Goal: Task Accomplishment & Management: Complete application form

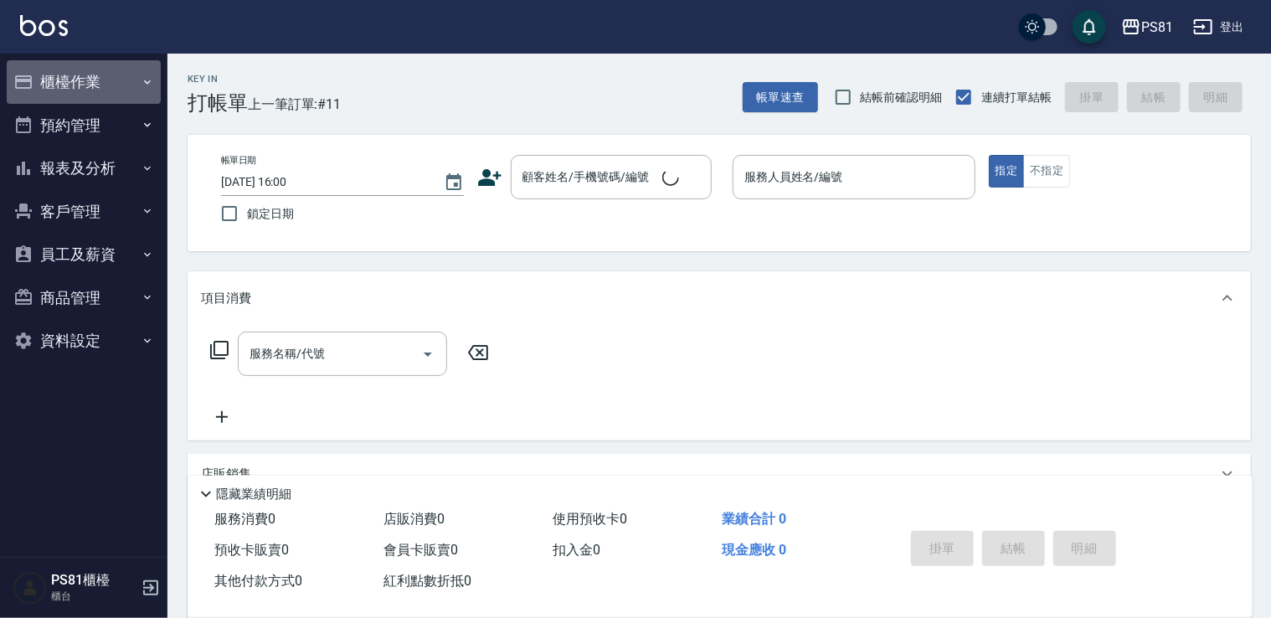
click at [142, 85] on icon "button" at bounding box center [147, 81] width 13 height 13
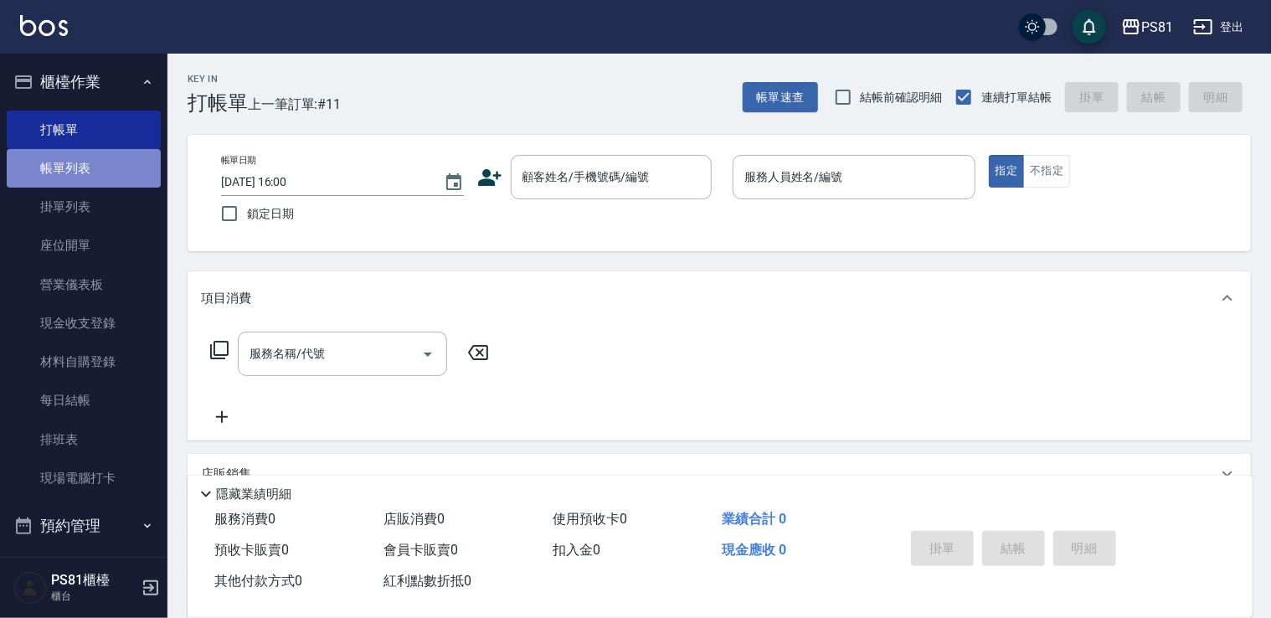
click at [116, 175] on link "帳單列表" at bounding box center [84, 168] width 154 height 39
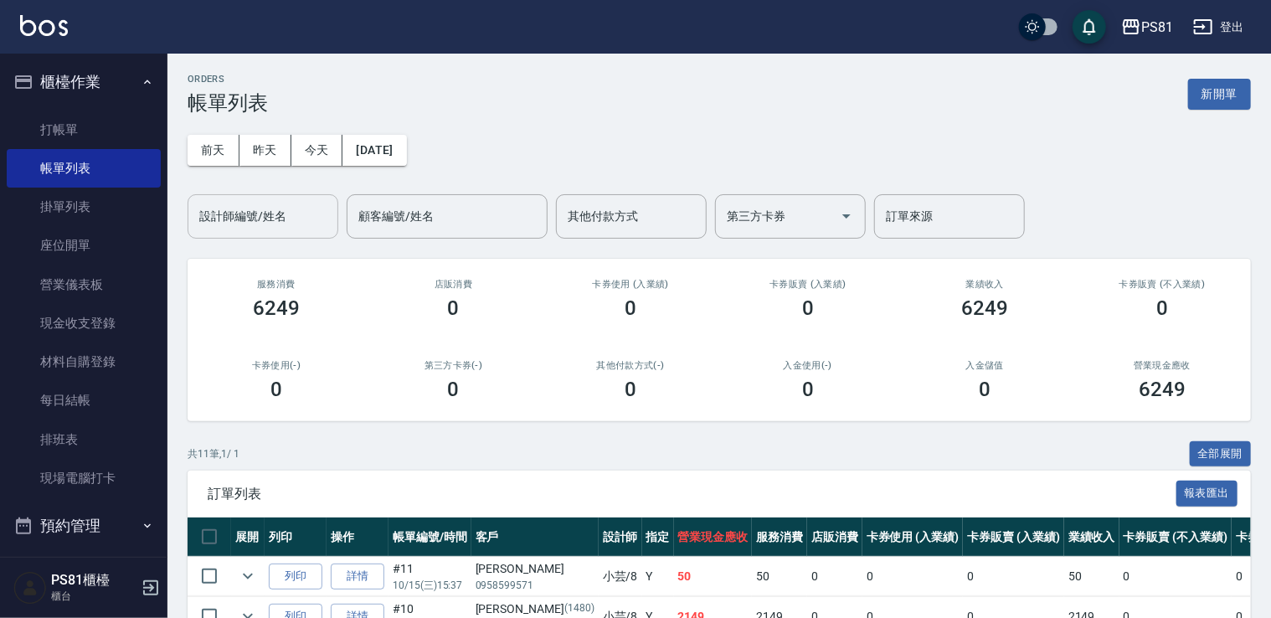
click at [285, 226] on input "設計師編號/姓名" at bounding box center [263, 216] width 136 height 29
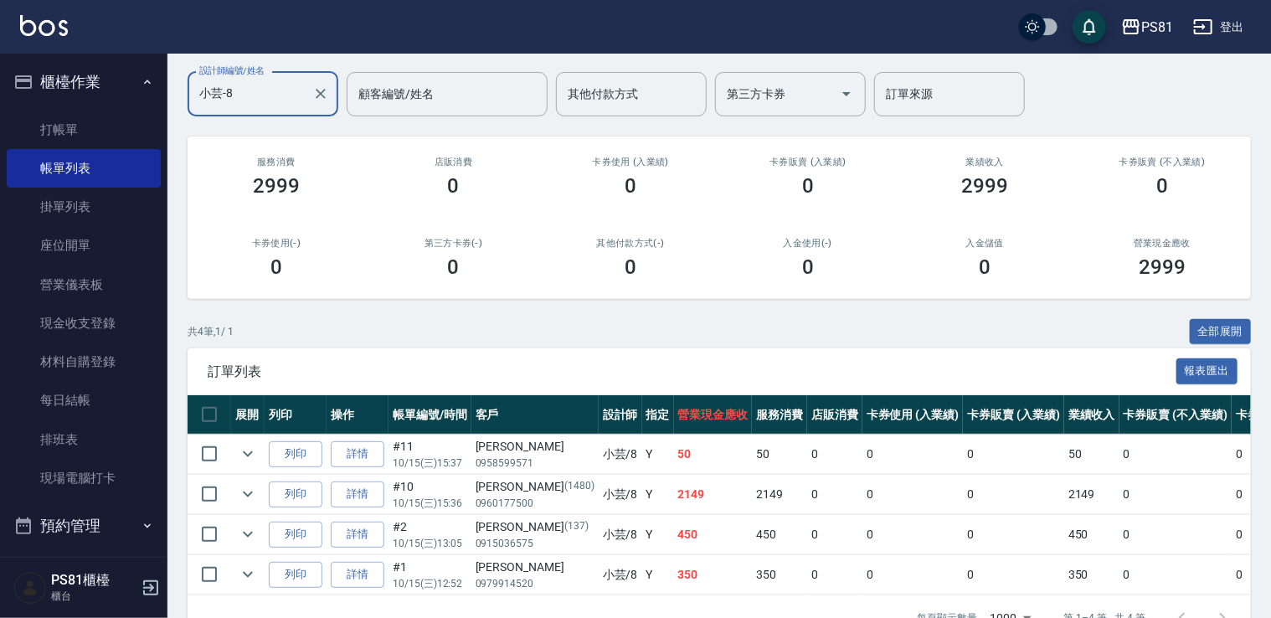
scroll to position [176, 0]
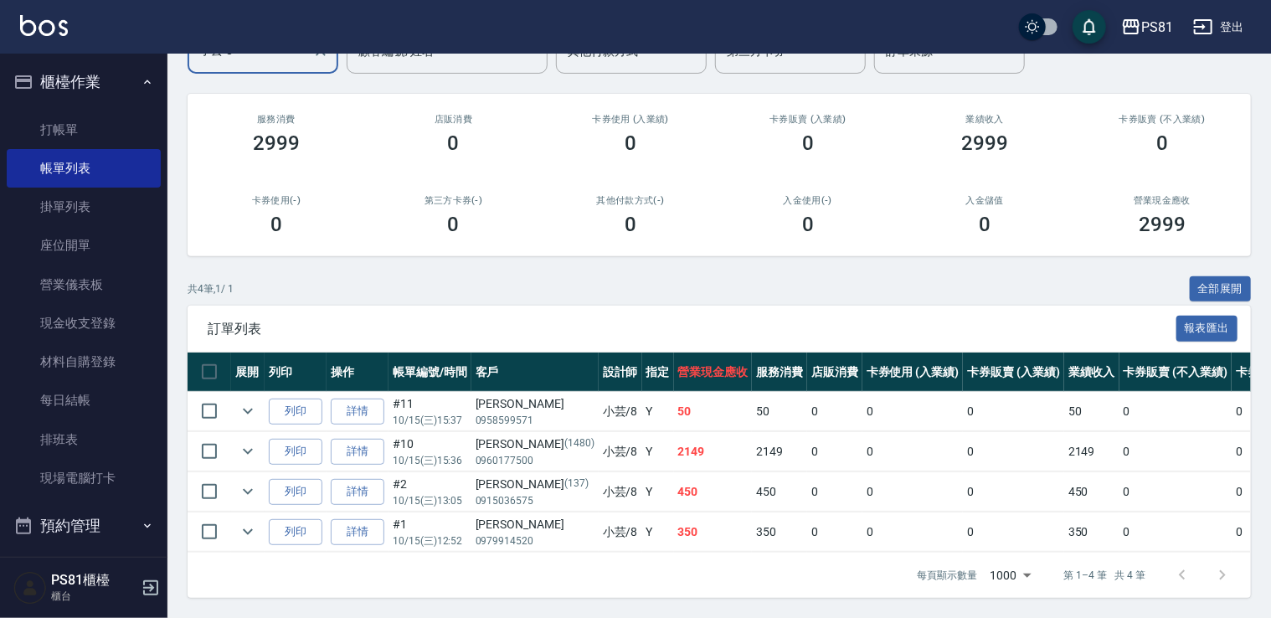
type input "小芸-8"
drag, startPoint x: 623, startPoint y: 516, endPoint x: 686, endPoint y: 514, distance: 62.8
click at [686, 514] on td "350" at bounding box center [713, 531] width 79 height 39
drag, startPoint x: 686, startPoint y: 514, endPoint x: 654, endPoint y: 480, distance: 46.8
click at [654, 480] on tr "列印 詳情 #2 10/15 (三) 13:05 [PERSON_NAME] [PHONE_NUMBER] 小芸 /8 Y 450 450 0 0 0 450…" at bounding box center [906, 491] width 1439 height 39
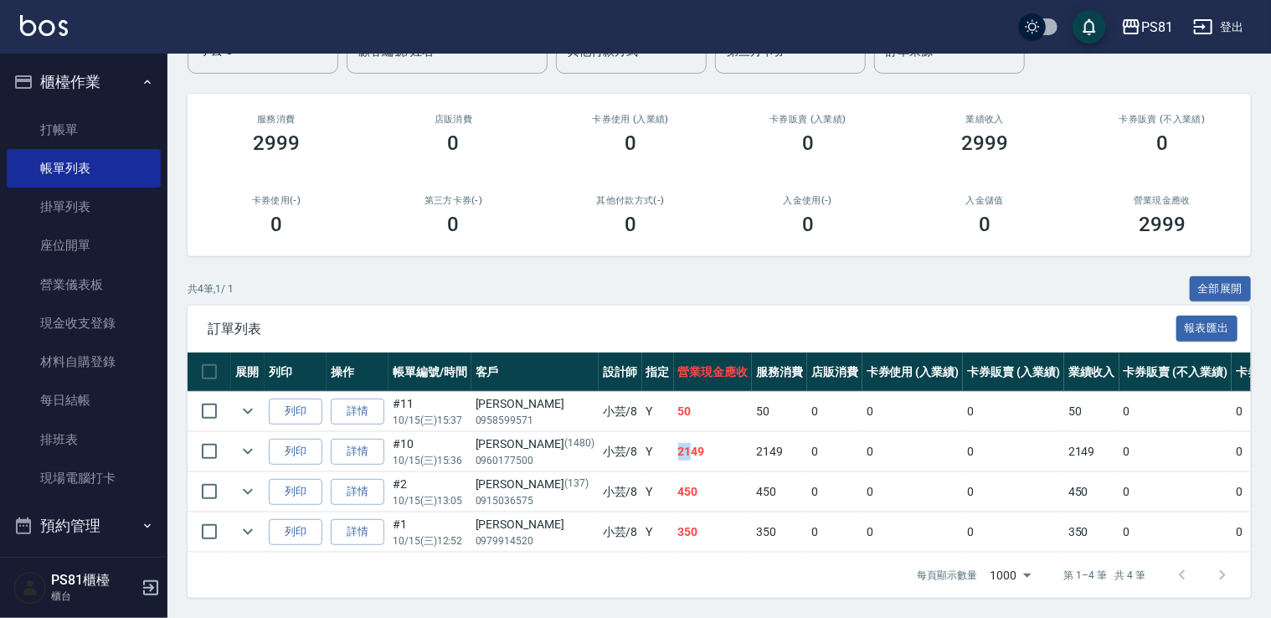
drag, startPoint x: 654, startPoint y: 480, endPoint x: 639, endPoint y: 440, distance: 41.8
click at [674, 440] on td "2149" at bounding box center [713, 451] width 79 height 39
drag, startPoint x: 639, startPoint y: 440, endPoint x: 615, endPoint y: 400, distance: 46.9
click at [642, 400] on td "Y" at bounding box center [658, 411] width 32 height 39
click at [80, 121] on link "打帳單" at bounding box center [84, 129] width 154 height 39
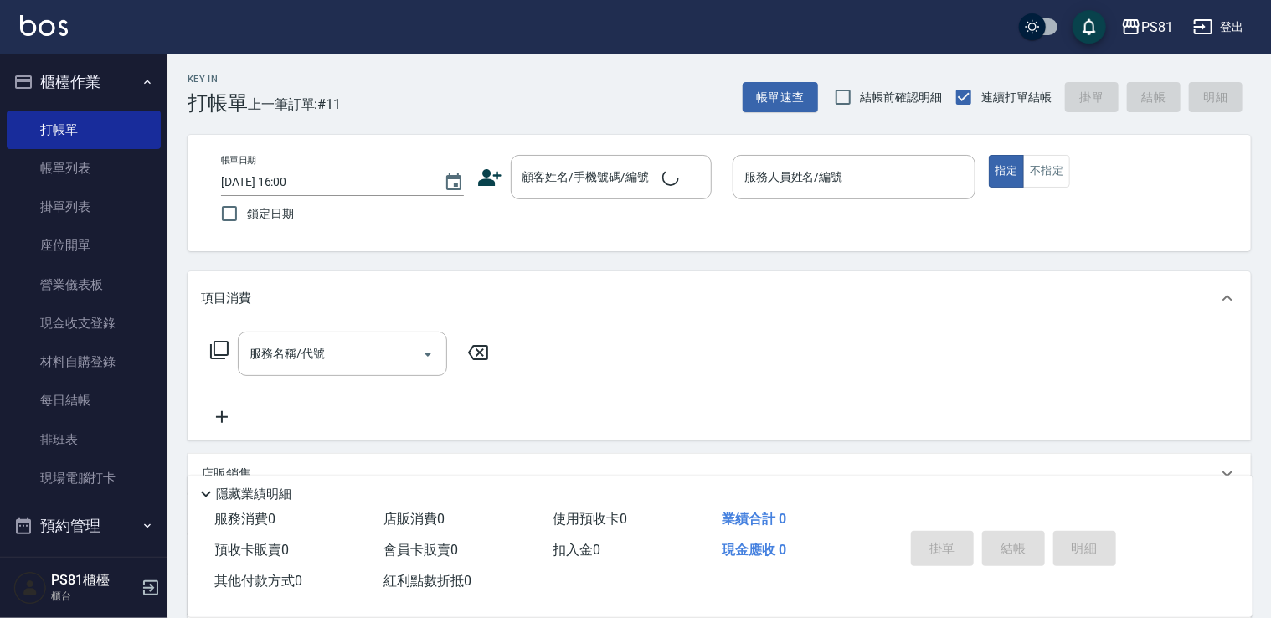
click at [494, 115] on div "Key In 打帳單 上一筆訂單:#11 帳單速查 結帳前確認明細 連續打單結帳 掛單 結帳 明細 帳單日期 [DATE] 16:00 鎖定日期 顧客姓名/手…" at bounding box center [718, 434] width 1103 height 760
click at [606, 178] on input "顧客姓名/手機號碼/編號" at bounding box center [598, 176] width 161 height 29
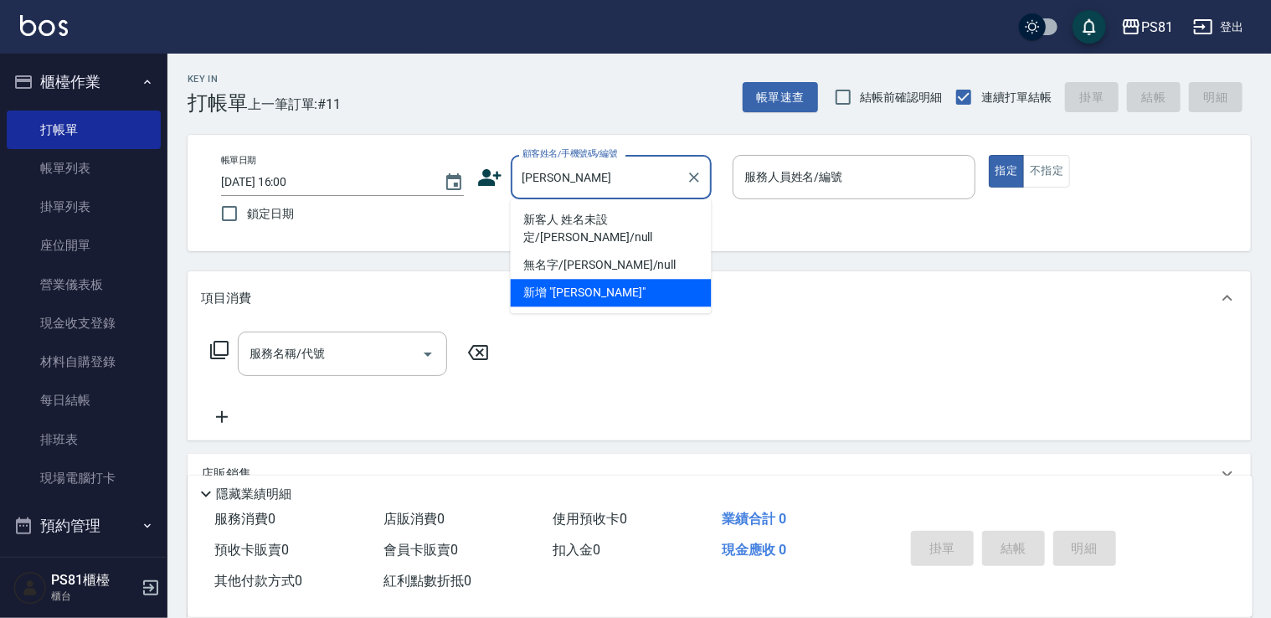
click at [641, 223] on li "新客人 姓名未設定/[PERSON_NAME]/null" at bounding box center [611, 228] width 201 height 45
type input "新客人 姓名未設定/[PERSON_NAME]/null"
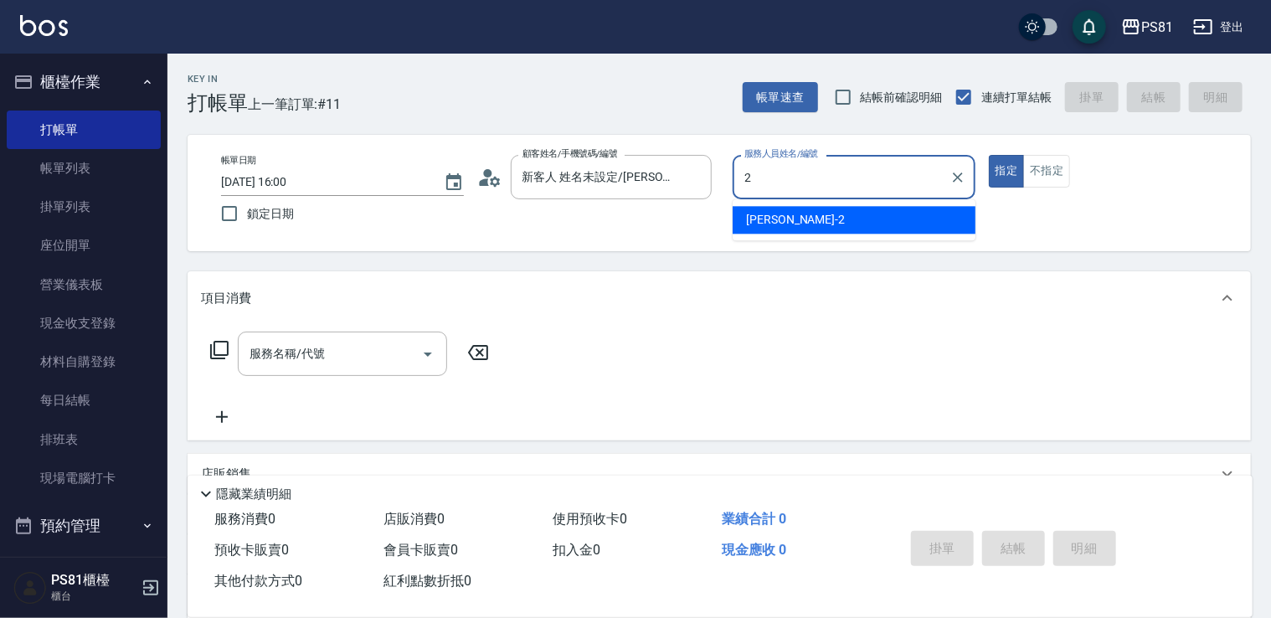
type input "采蓮-2"
type button "true"
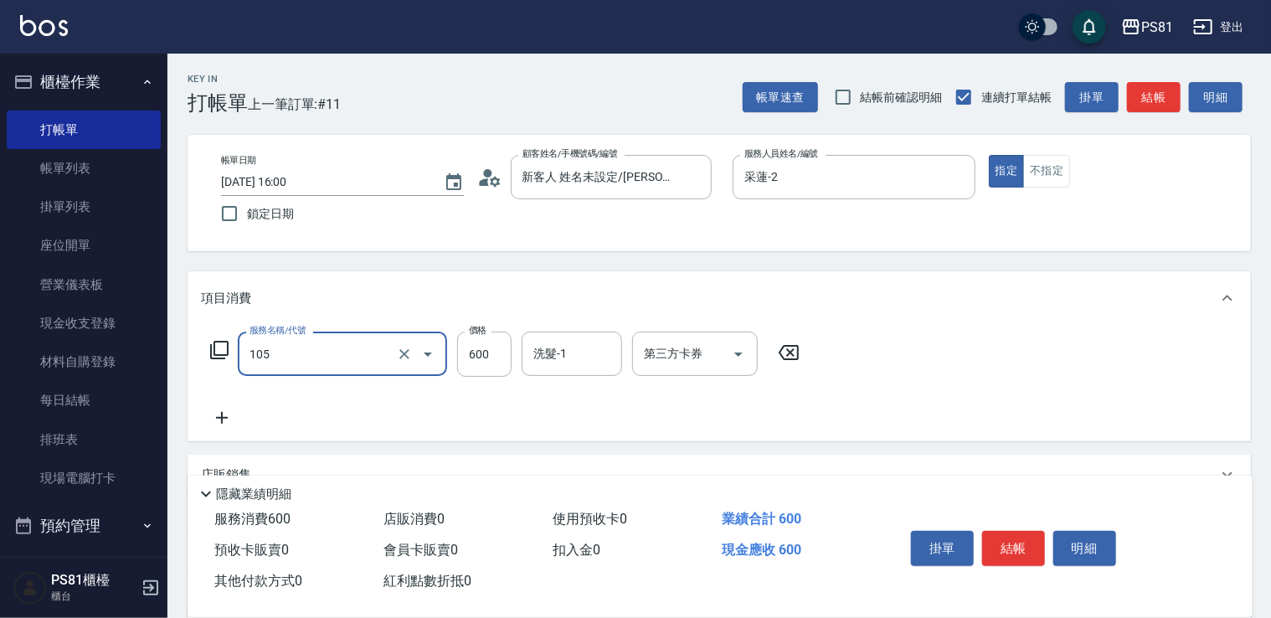
type input "A級洗剪600(105)"
click at [1104, 384] on div "服務名稱/代號 A級洗剪600(105) 服務名稱/代號 價格 600 價格 洗髮-1 洗髮-1 第三方卡券 第三方卡券" at bounding box center [718, 383] width 1063 height 116
click at [1035, 537] on button "結帳" at bounding box center [1013, 548] width 63 height 35
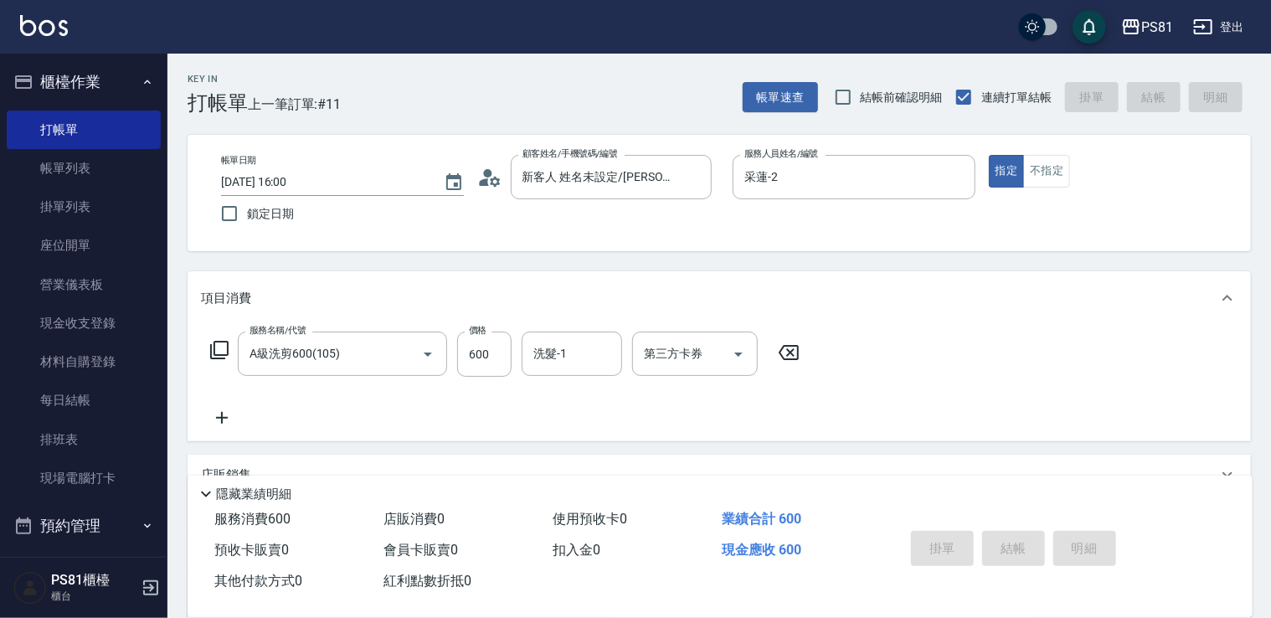
type input "[DATE] 16:26"
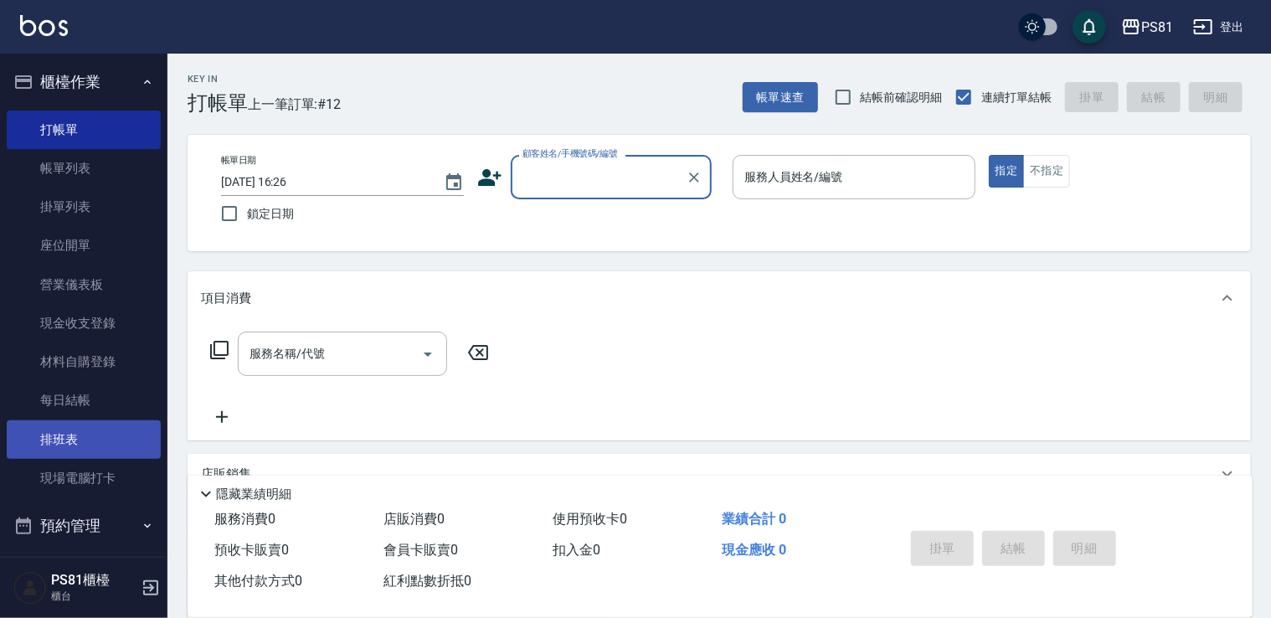
click at [125, 441] on link "排班表" at bounding box center [84, 439] width 154 height 39
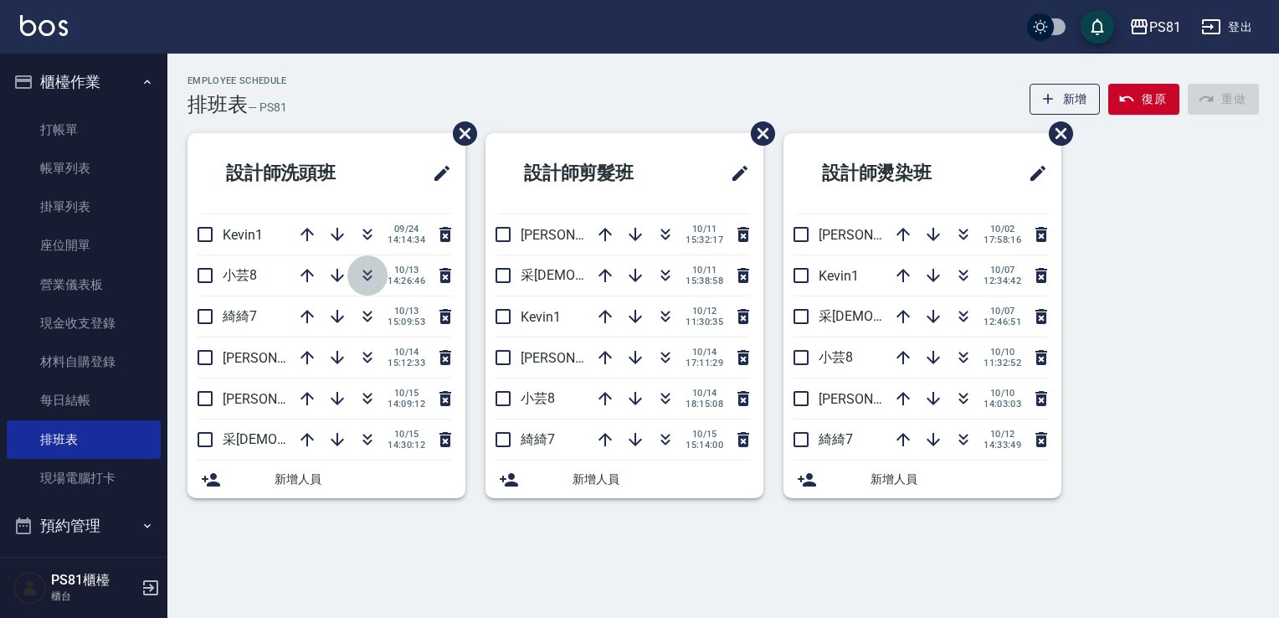
click at [374, 276] on icon "button" at bounding box center [367, 275] width 20 height 20
